Goal: Browse casually

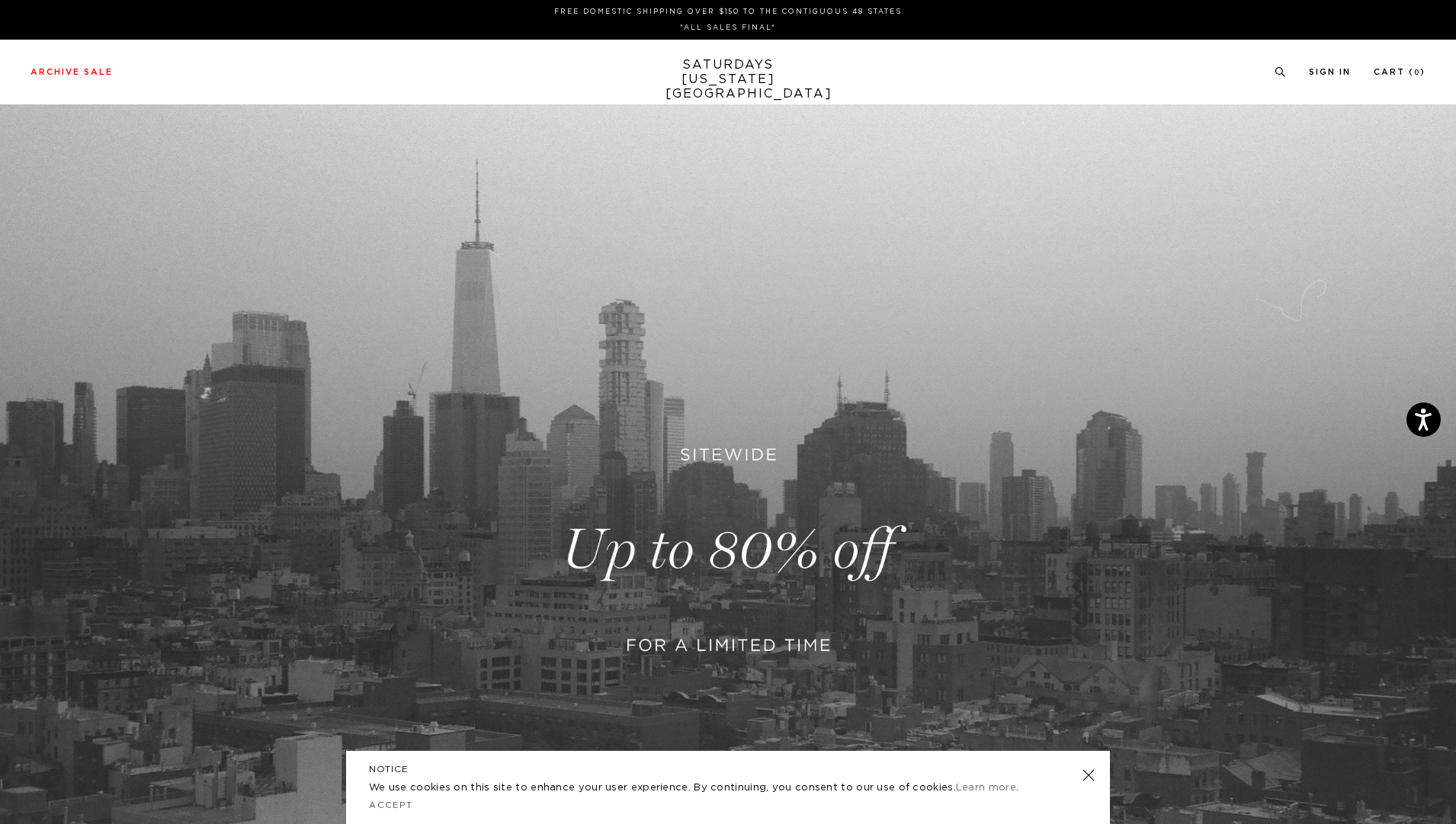
scroll to position [95, 0]
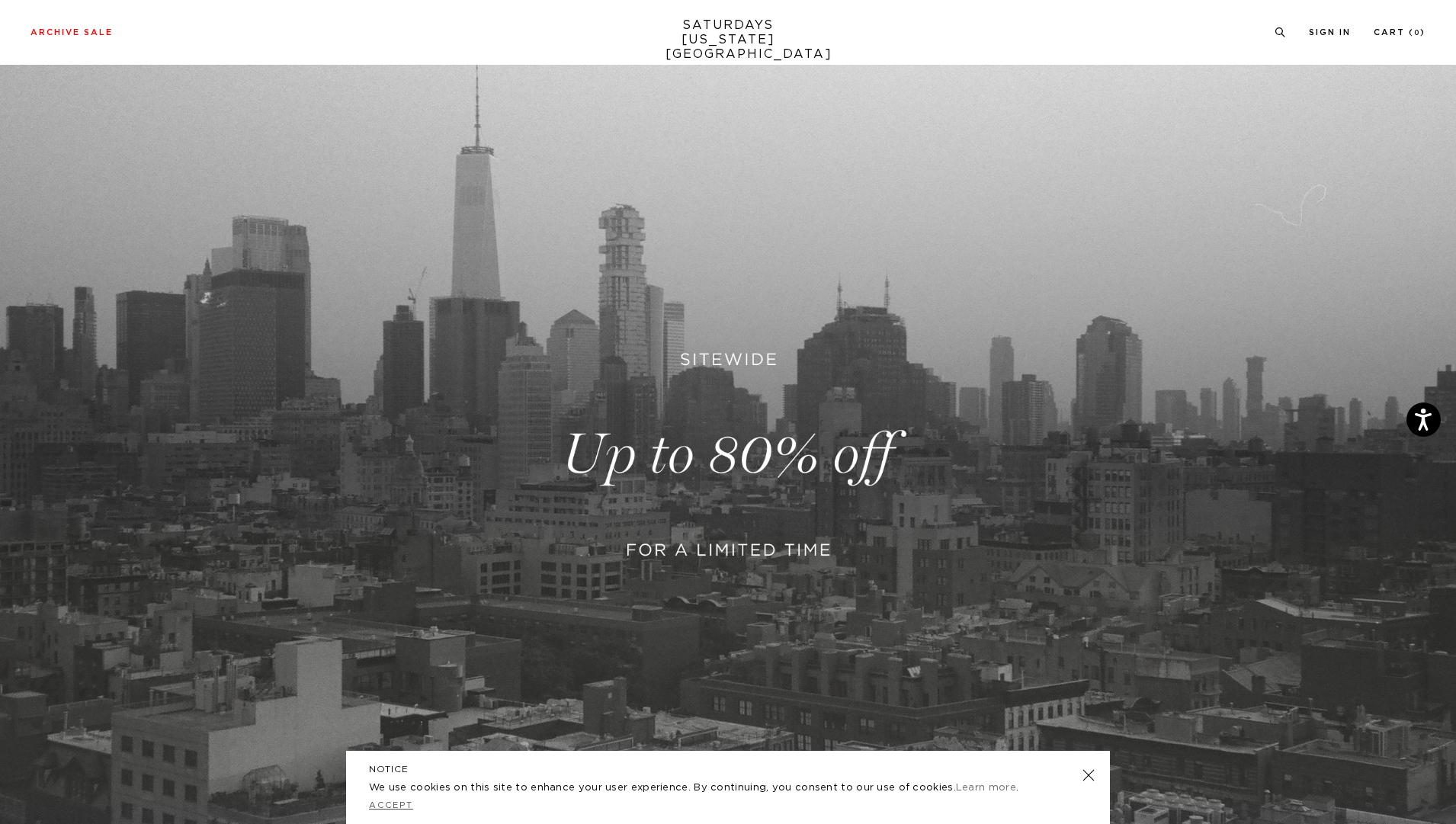
click at [396, 807] on link "Accept" at bounding box center [391, 805] width 44 height 9
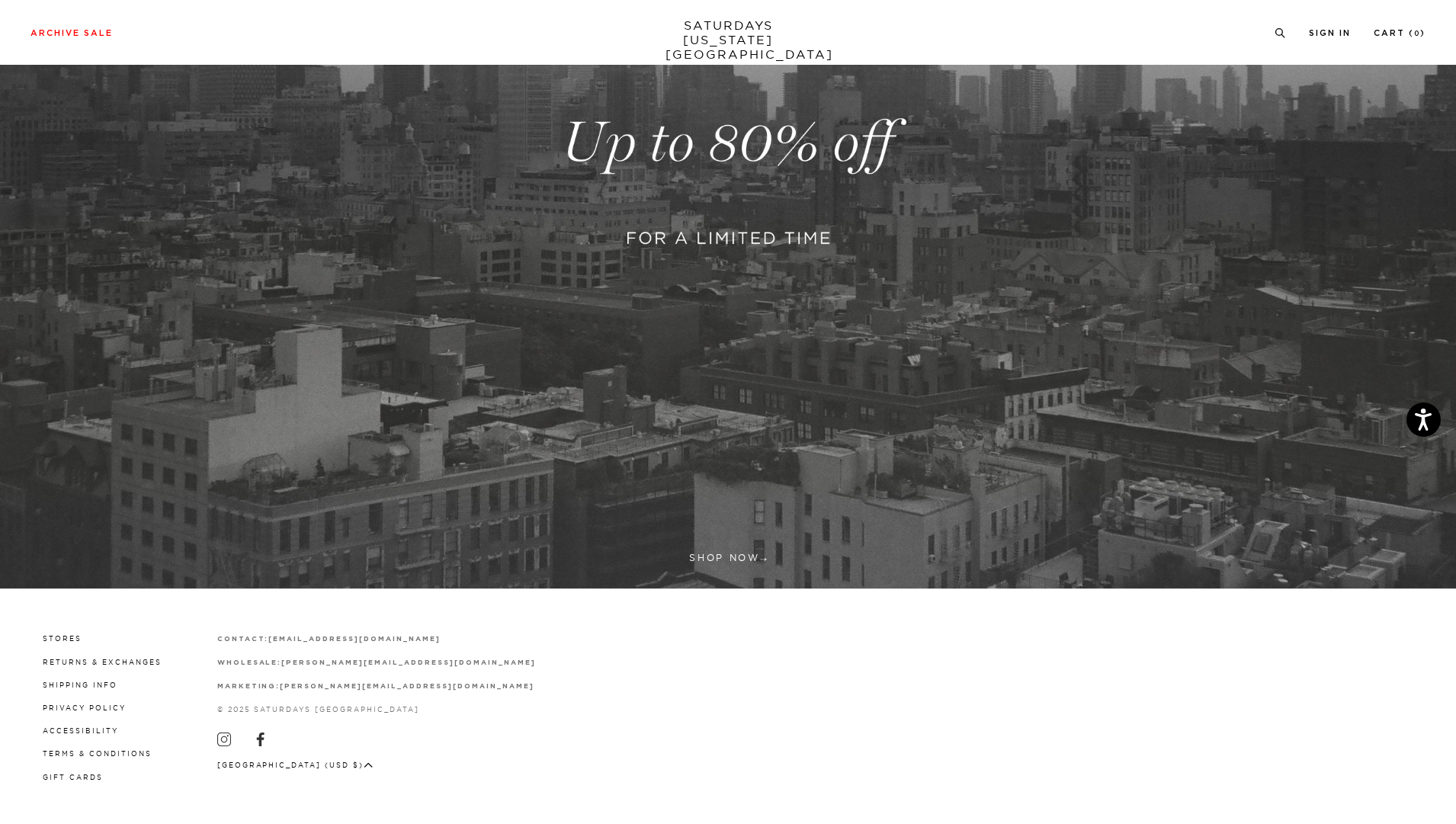
scroll to position [406, 0]
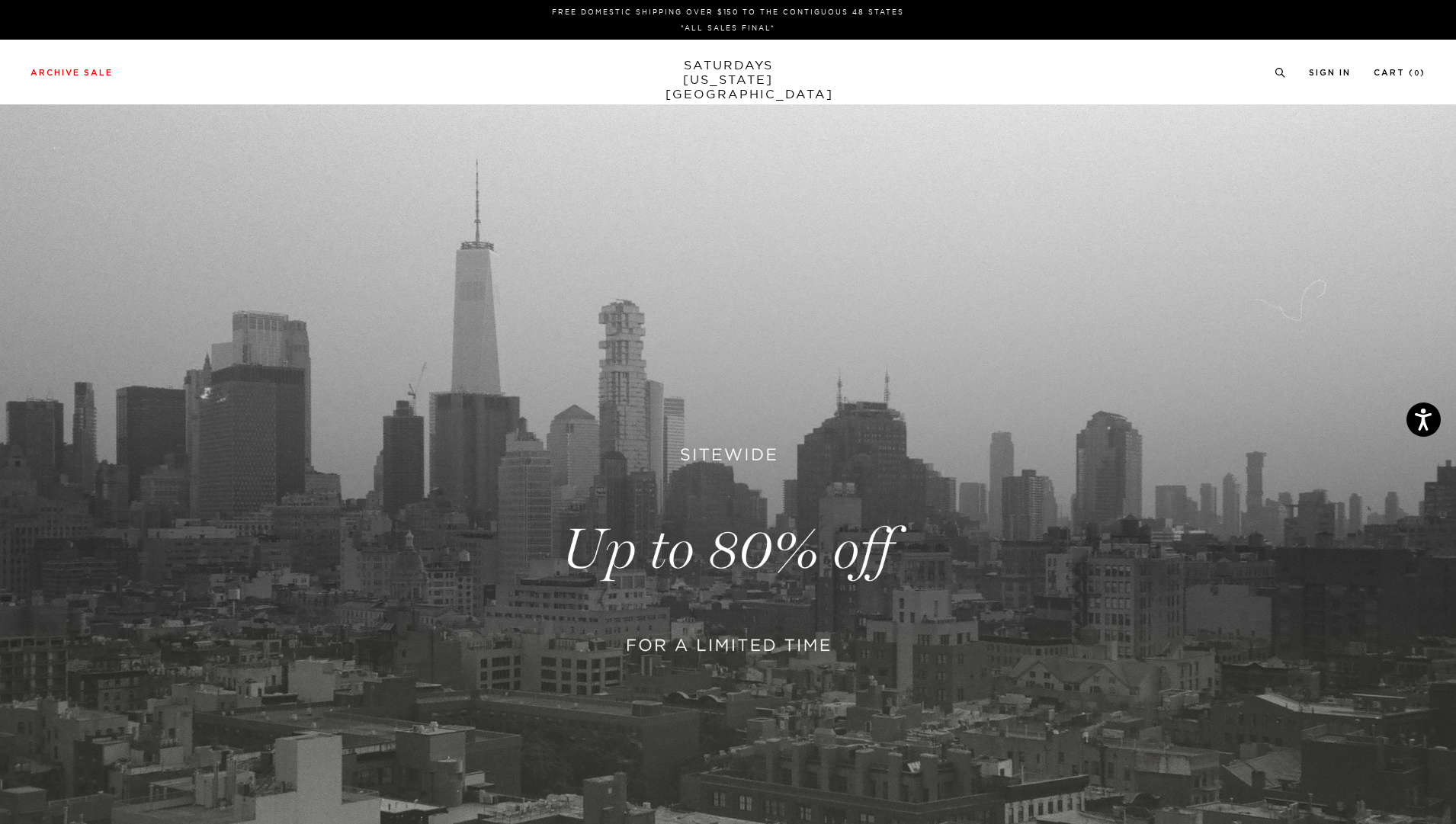
click at [707, 65] on link "SATURDAYS [US_STATE][GEOGRAPHIC_DATA]" at bounding box center [728, 79] width 126 height 44
drag, startPoint x: 0, startPoint y: 0, endPoint x: 692, endPoint y: 655, distance: 952.8
click at [692, 655] on link at bounding box center [728, 550] width 1456 height 891
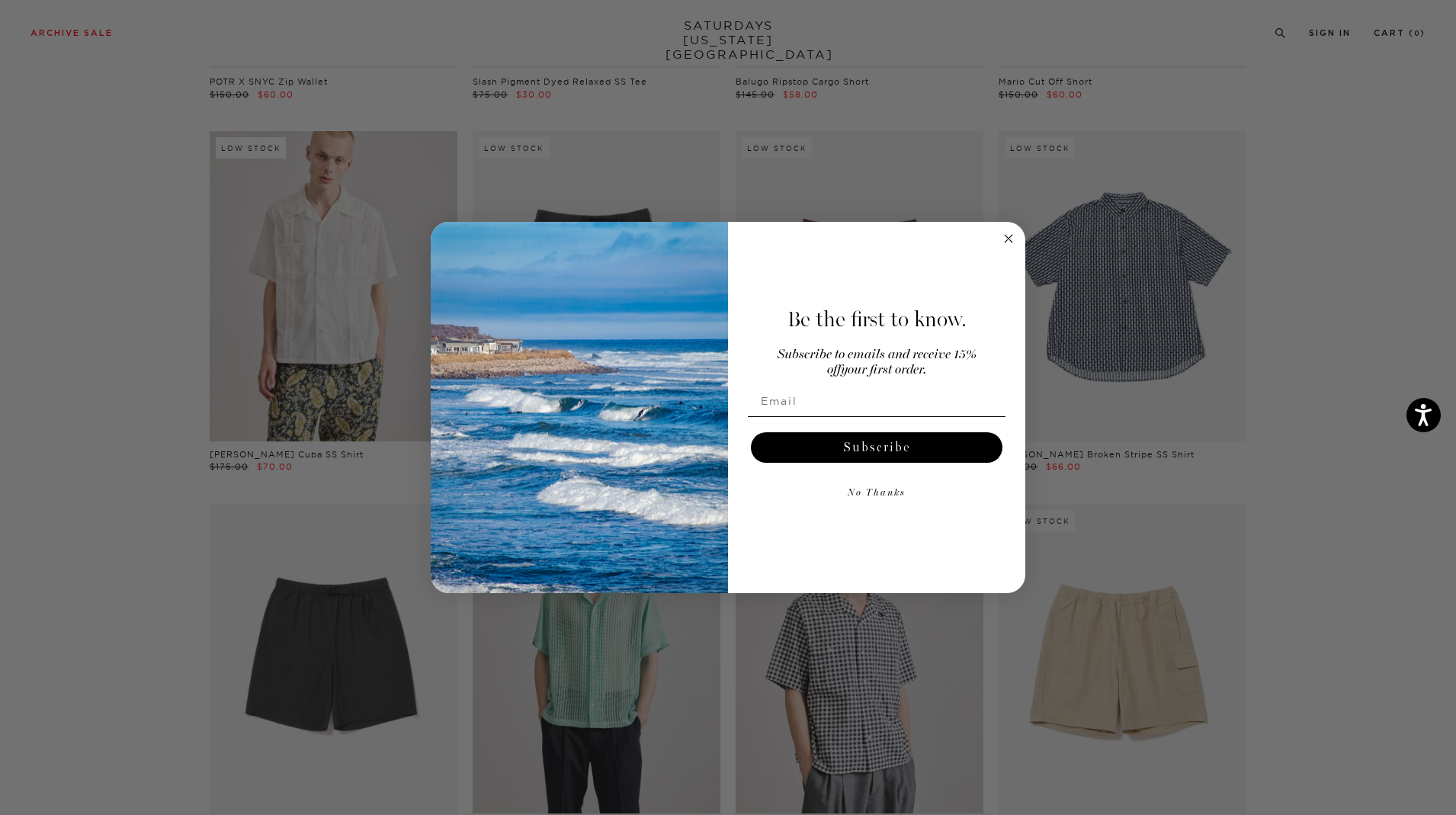
scroll to position [1889, 0]
click at [1010, 245] on circle "Close dialog" at bounding box center [1008, 238] width 17 height 17
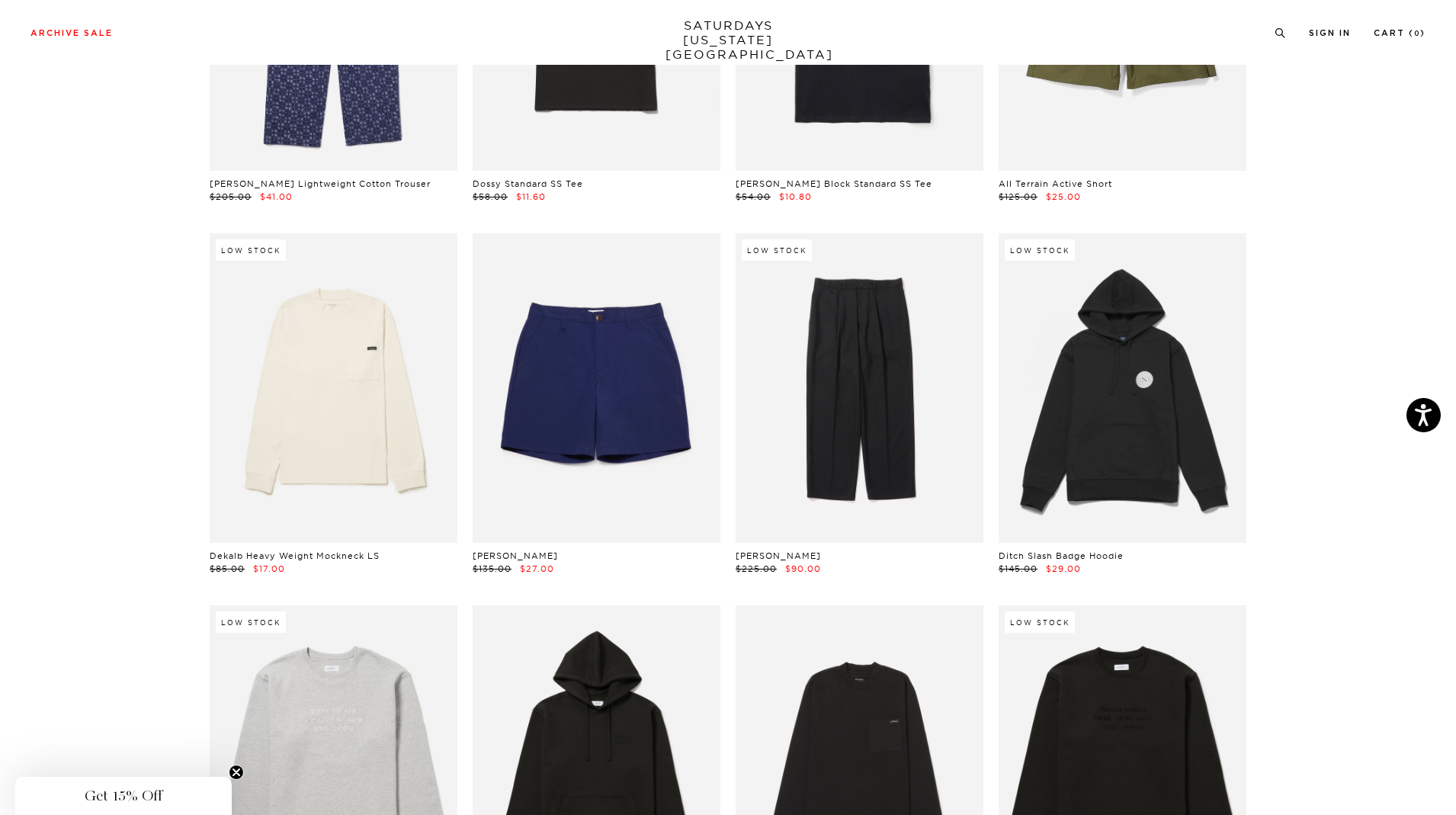
scroll to position [6817, 0]
